Goal: Task Accomplishment & Management: Complete application form

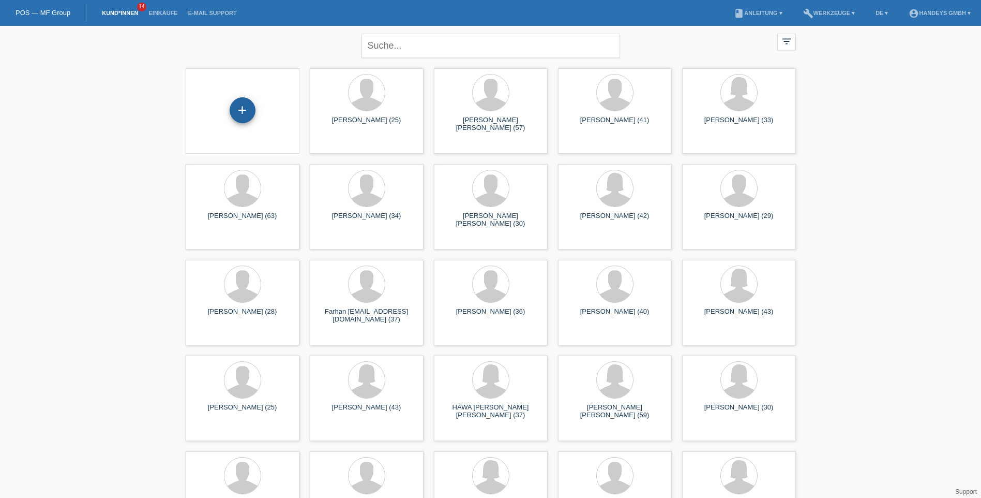
click at [245, 110] on div "+" at bounding box center [243, 110] width 26 height 26
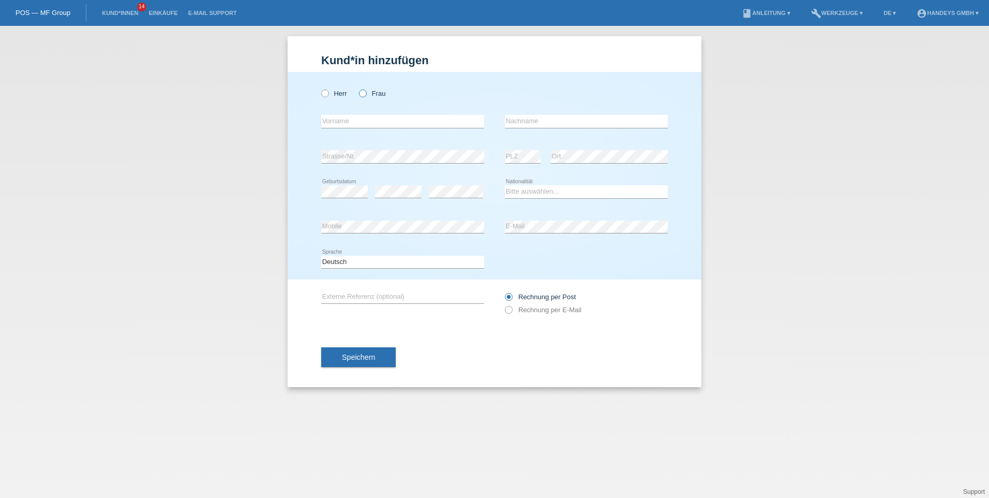
click at [357, 88] on icon at bounding box center [357, 88] width 0 height 0
click at [364, 94] on input "Frau" at bounding box center [362, 92] width 7 height 7
radio input "true"
click at [374, 119] on input "text" at bounding box center [402, 121] width 163 height 13
click at [380, 121] on input "text" at bounding box center [402, 121] width 163 height 13
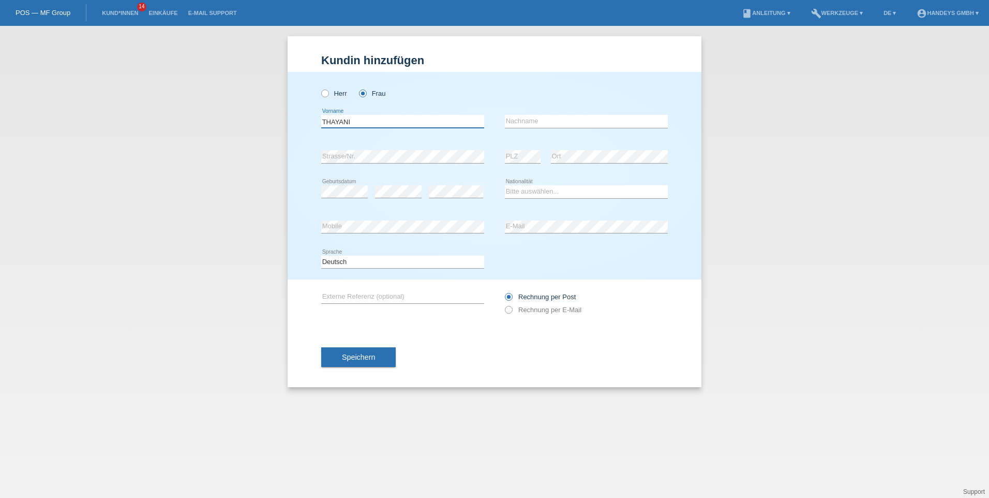
type input "THAYANI"
click at [579, 122] on input "text" at bounding box center [586, 121] width 163 height 13
type input "KANESARATNAM"
click at [599, 180] on div "Bitte auswählen... Schweiz Deutschland Liechtenstein Österreich ------------ Af…" at bounding box center [586, 191] width 163 height 35
click at [525, 189] on select "Bitte auswählen... Schweiz Deutschland Liechtenstein Österreich ------------ Af…" at bounding box center [586, 191] width 163 height 12
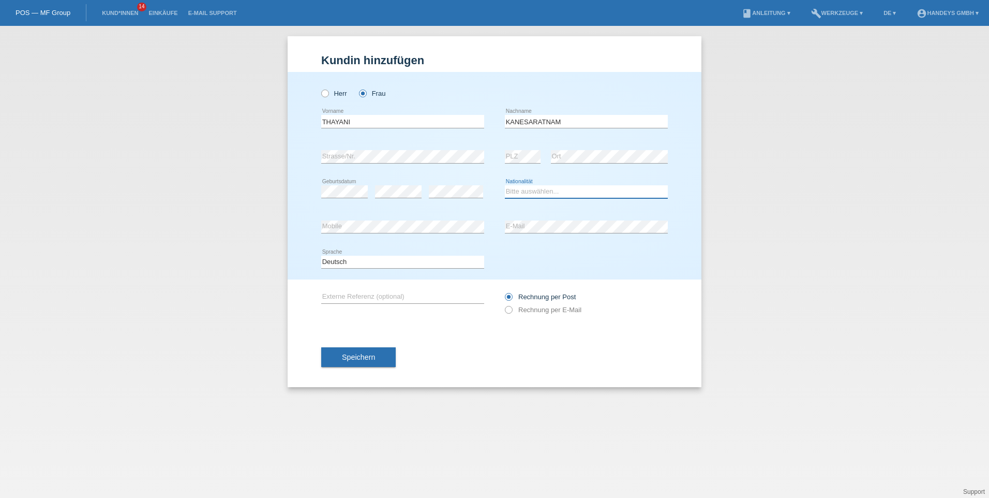
select select "CH"
click at [505, 185] on select "Bitte auswählen... Schweiz Deutschland Liechtenstein Österreich ------------ Af…" at bounding box center [586, 191] width 163 height 12
click at [387, 300] on input "text" at bounding box center [402, 296] width 163 height 13
type input "kumar"
click at [361, 354] on span "Speichern" at bounding box center [358, 357] width 33 height 8
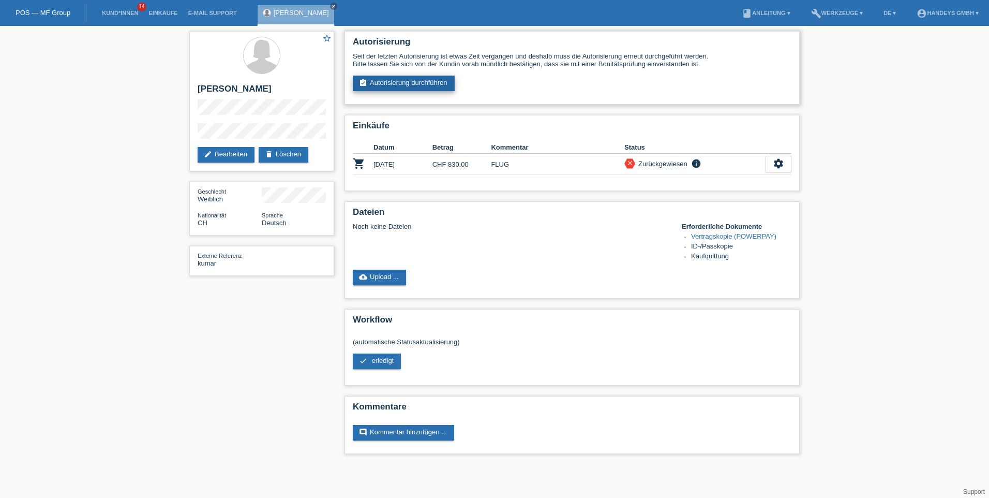
click at [386, 82] on link "assignment_turned_in Autorisierung durchführen" at bounding box center [404, 84] width 102 height 16
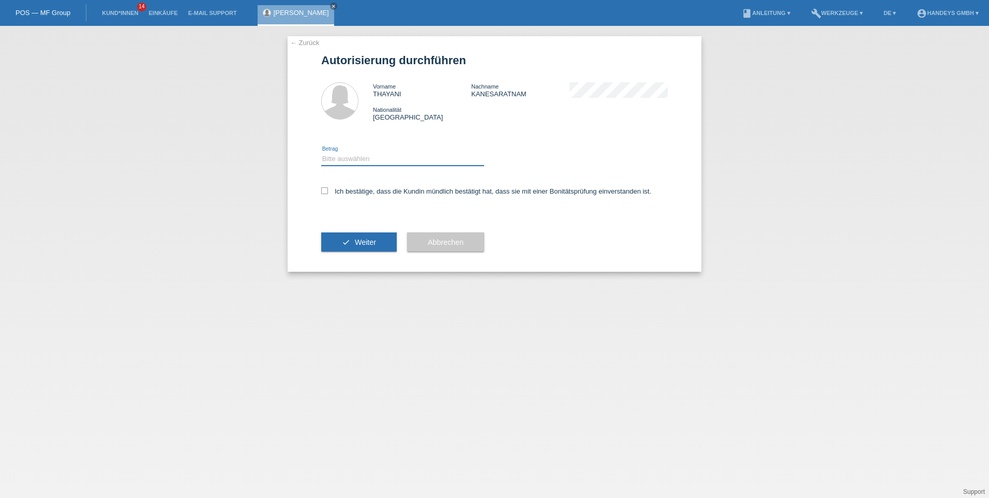
click at [334, 162] on select "Bitte auswählen CHF 1.00 - CHF 499.00 CHF 500.00 - CHF 1'999.00 CHF 2'000.00 - …" at bounding box center [402, 159] width 163 height 12
select select "3"
click at [321, 153] on select "Bitte auswählen CHF 1.00 - CHF 499.00 CHF 500.00 - CHF 1'999.00 CHF 2'000.00 - …" at bounding box center [402, 159] width 163 height 12
click at [325, 191] on icon at bounding box center [324, 190] width 7 height 7
click at [325, 191] on input "Ich bestätige, dass die Kundin mündlich bestätigt hat, dass sie mit einer Bonit…" at bounding box center [324, 190] width 7 height 7
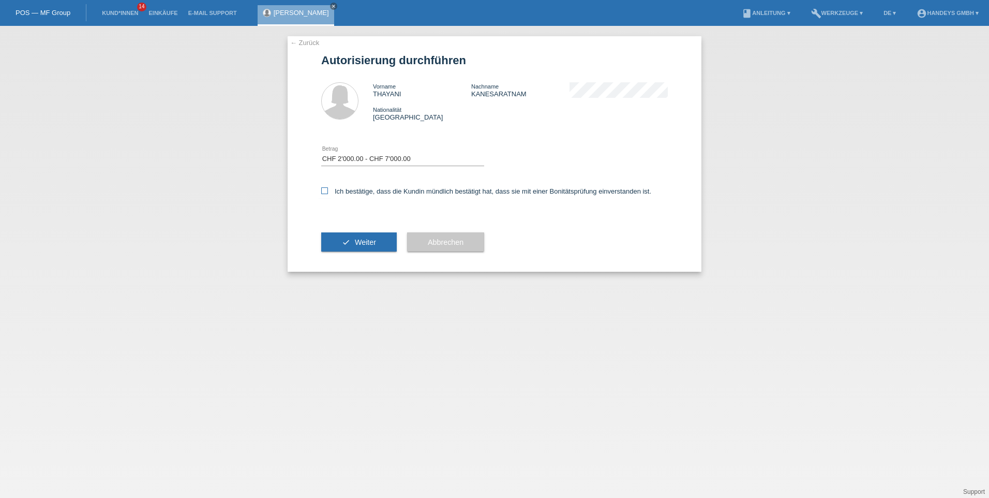
checkbox input "true"
click at [356, 242] on span "Weiter" at bounding box center [365, 242] width 21 height 8
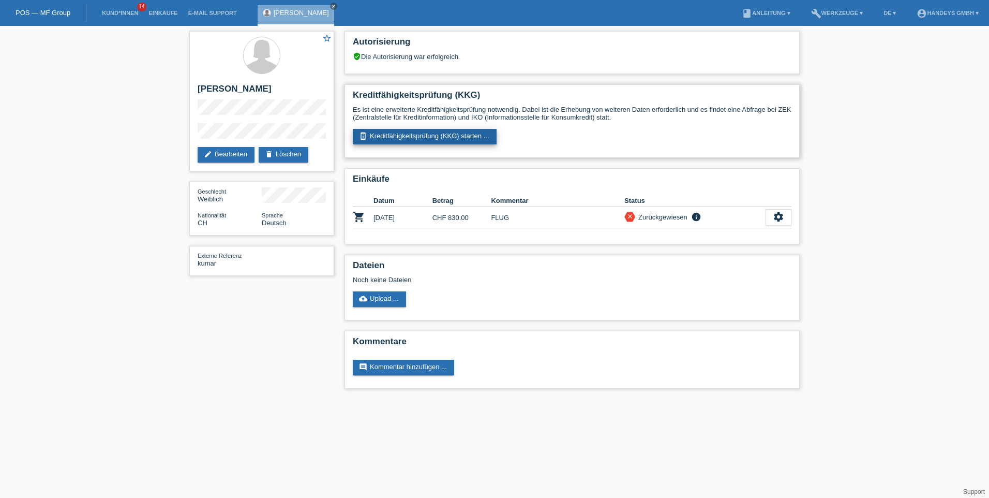
click at [423, 136] on link "perm_device_information Kreditfähigkeitsprüfung (KKG) starten ..." at bounding box center [425, 137] width 144 height 16
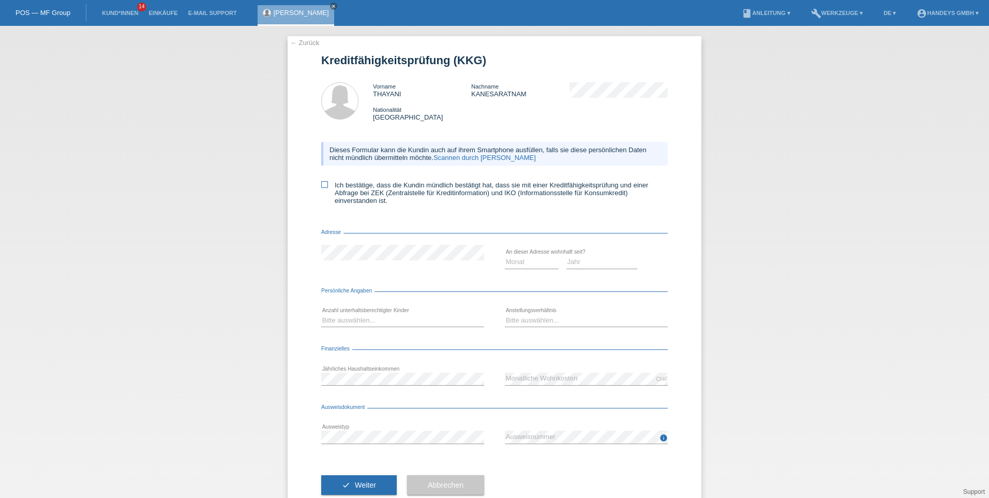
click at [321, 184] on icon at bounding box center [324, 184] width 7 height 7
click at [321, 184] on input "Ich bestätige, dass die Kundin mündlich bestätigt hat, dass sie mit einer Kredi…" at bounding box center [324, 184] width 7 height 7
checkbox input "true"
click at [540, 263] on select "Monat 01 02 03 04 05 06 07 08 09 10" at bounding box center [532, 262] width 54 height 12
click at [505, 256] on select "Monat 01 02 03 04 05 06 07 08 09 10" at bounding box center [532, 262] width 54 height 12
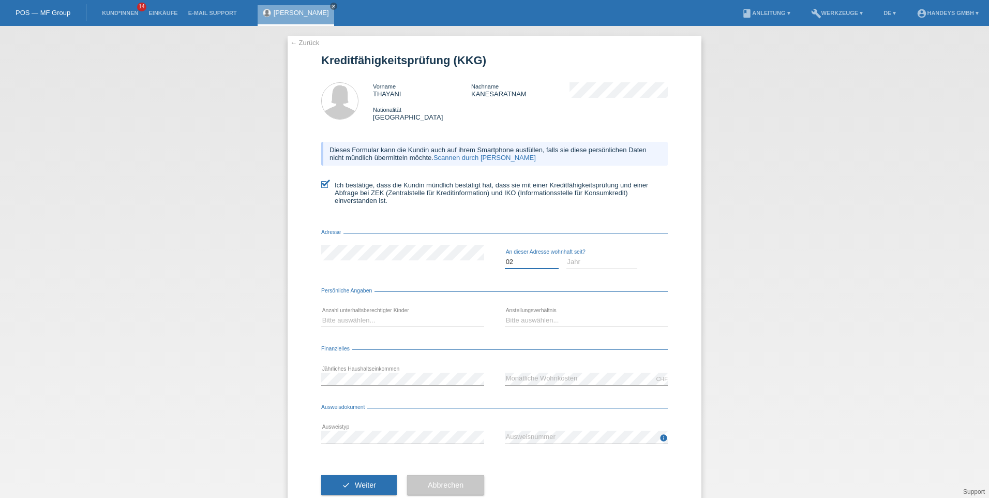
click at [524, 262] on select "Monat 01 02 03 04 05 06 07 08 09 10" at bounding box center [532, 262] width 54 height 12
select select "01"
click at [505, 256] on select "Monat 01 02 03 04 05 06 07 08 09 10" at bounding box center [532, 262] width 54 height 12
click at [592, 260] on select "Jahr 2025 2024 2023 2022 2021 2020 2019 2018 2017 2016 2015 2014 2013 2012 2011…" at bounding box center [601, 262] width 71 height 12
select select "2021"
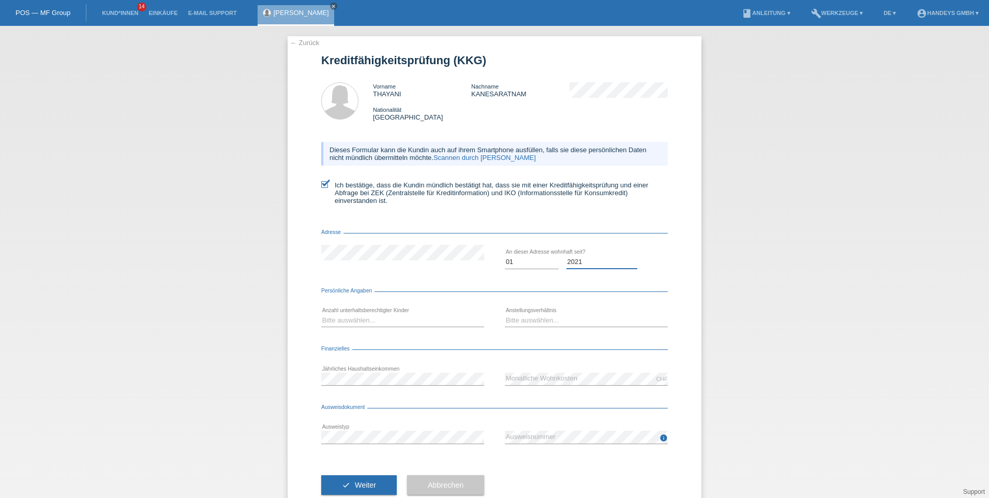
click at [566, 256] on select "Jahr 2025 2024 2023 2022 2021 2020 2019 2018 2017 2016 2015 2014 2013 2012 2011…" at bounding box center [601, 262] width 71 height 12
click at [368, 323] on select "Bitte auswählen... 0 1 2 3 4 5 6 7 8 9" at bounding box center [402, 320] width 163 height 12
select select "2"
click at [321, 314] on select "Bitte auswählen... 0 1 2 3 4 5 6 7 8 9" at bounding box center [402, 320] width 163 height 12
click at [558, 323] on select "Bitte auswählen... Unbefristet Befristet Lehrling/Student Pensioniert Nicht arb…" at bounding box center [586, 320] width 163 height 12
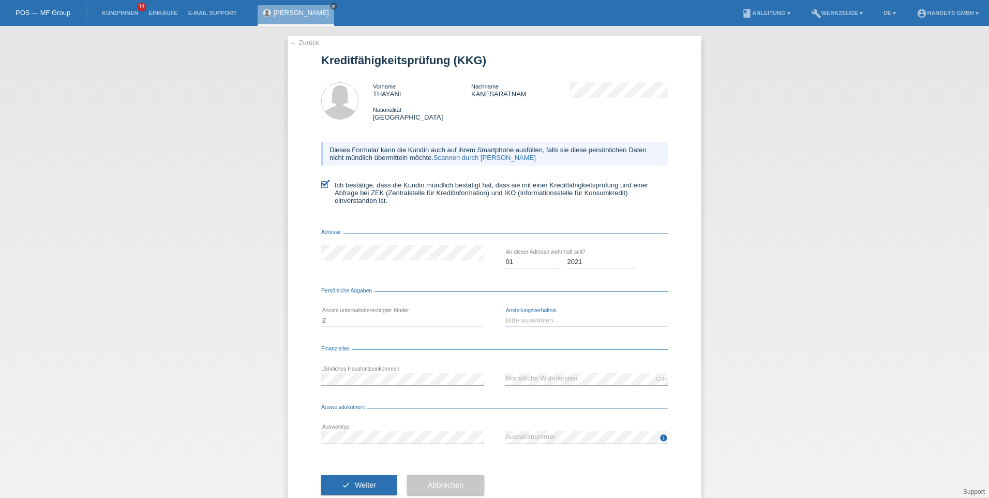
select select "UNLIMITED"
click at [505, 314] on select "Bitte auswählen... Unbefristet Befristet Lehrling/Student Pensioniert Nicht arb…" at bounding box center [586, 320] width 163 height 12
click at [364, 482] on span "Weiter" at bounding box center [365, 484] width 21 height 8
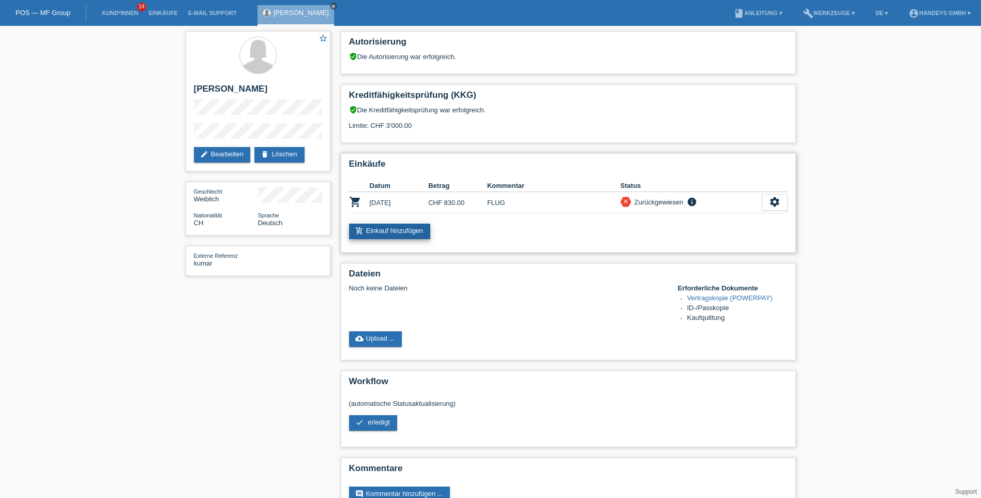
click at [401, 230] on link "add_shopping_cart Einkauf hinzufügen" at bounding box center [390, 231] width 82 height 16
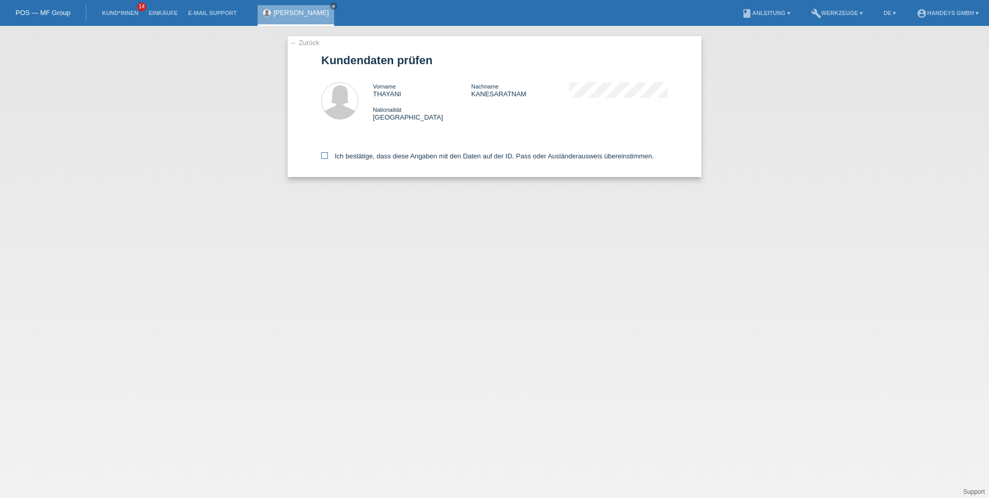
click at [323, 156] on icon at bounding box center [324, 155] width 7 height 7
click at [323, 156] on input "Ich bestätige, dass diese Angaben mit den Daten auf der ID, Pass oder Ausländer…" at bounding box center [324, 155] width 7 height 7
checkbox input "true"
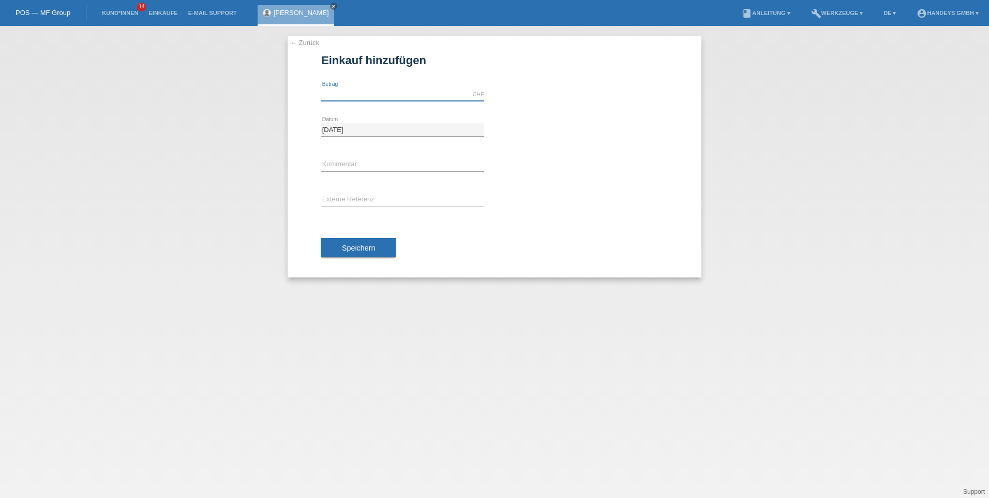
click at [372, 94] on input "text" at bounding box center [402, 94] width 163 height 13
type input "1744.00"
click at [359, 166] on input "text" at bounding box center [402, 164] width 163 height 13
type input "FLUG"
type input "KUMAR"
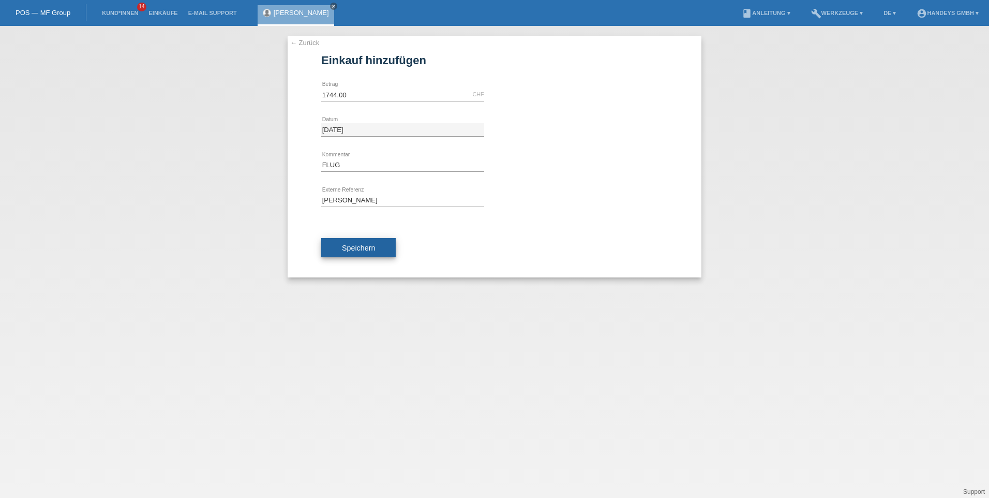
click at [360, 250] on span "Speichern" at bounding box center [358, 248] width 33 height 8
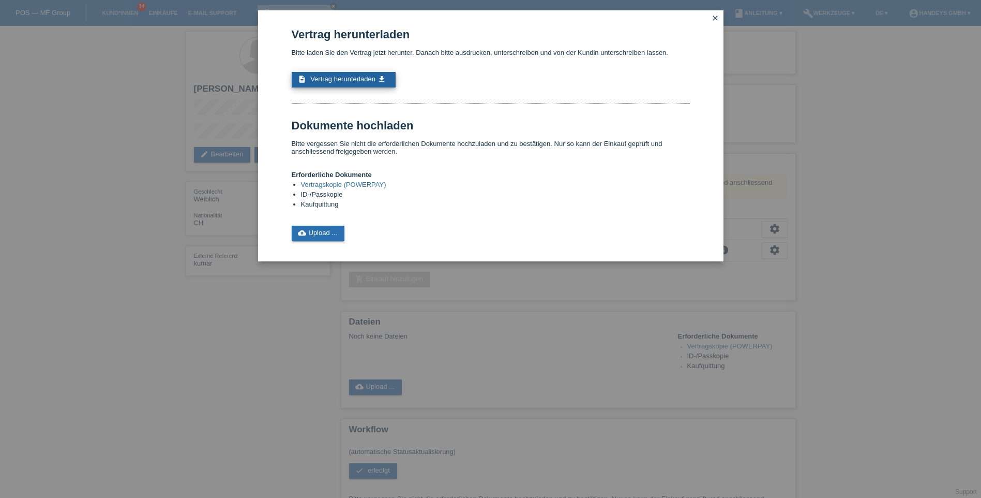
click at [359, 78] on span "Vertrag herunterladen" at bounding box center [342, 79] width 65 height 8
